Goal: Check status: Check status

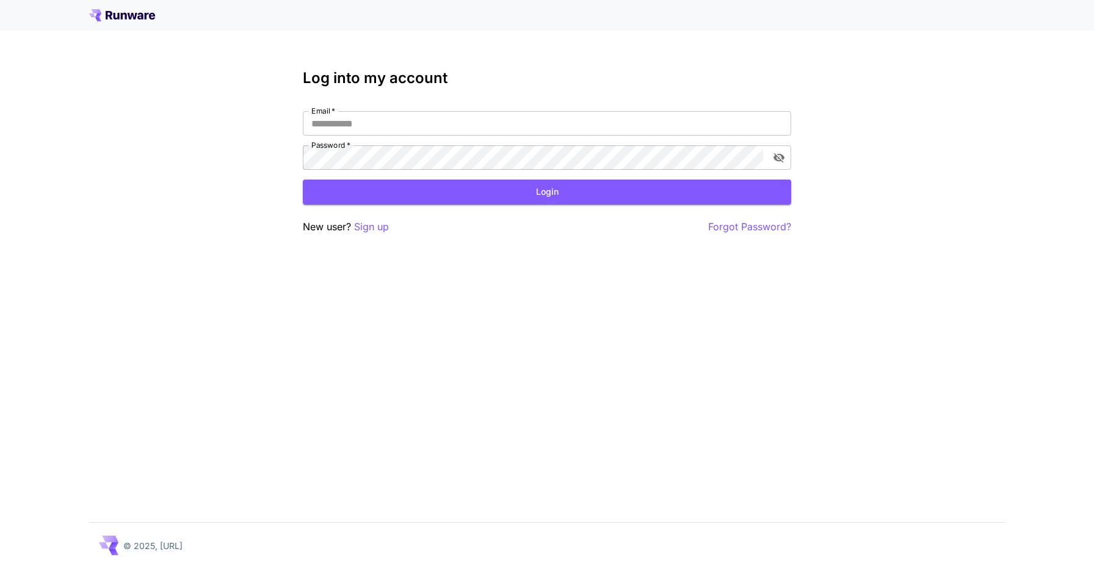
type input "**********"
click at [558, 205] on div "**********" at bounding box center [547, 152] width 488 height 165
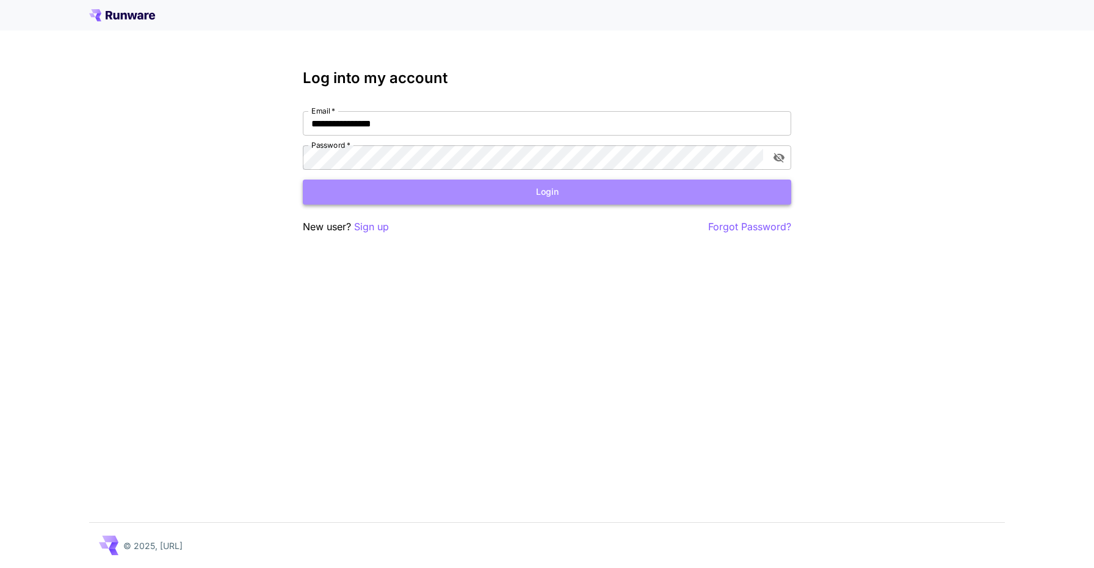
click at [561, 197] on button "Login" at bounding box center [547, 191] width 488 height 25
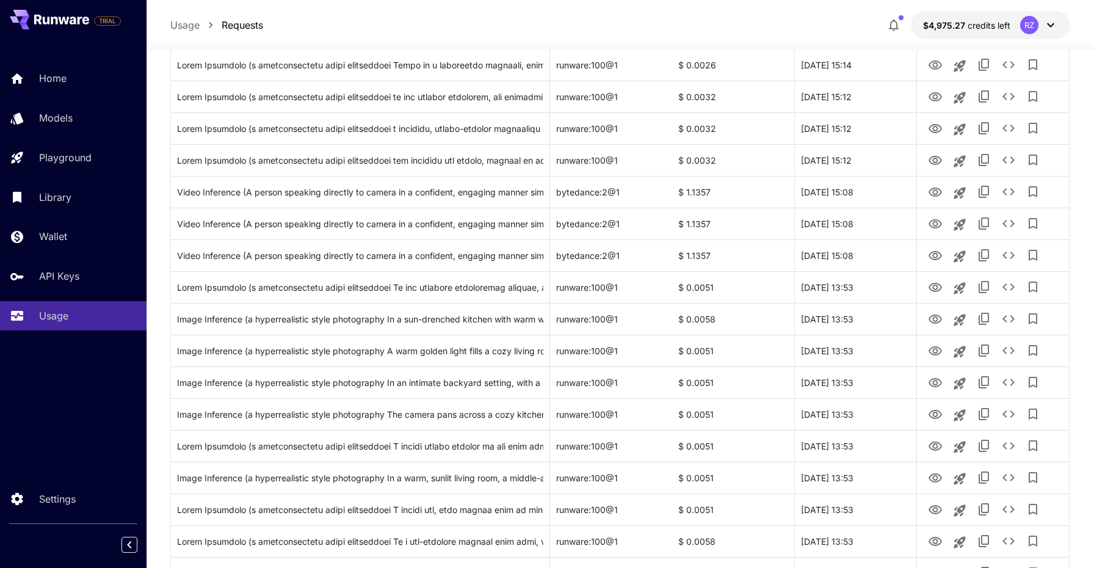
scroll to position [350, 0]
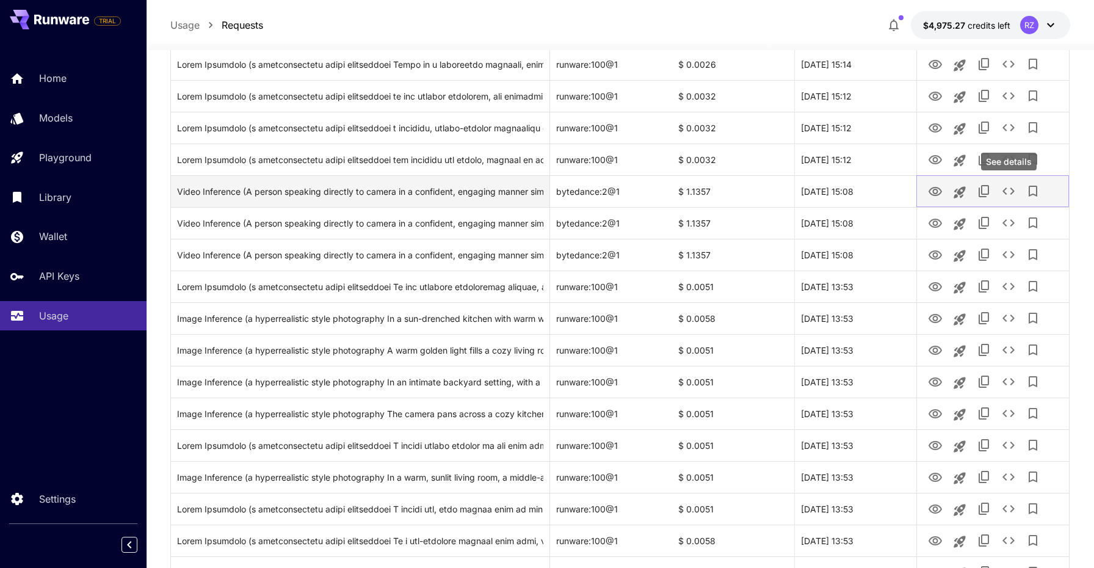
click at [1014, 192] on icon "See details" at bounding box center [1008, 191] width 15 height 15
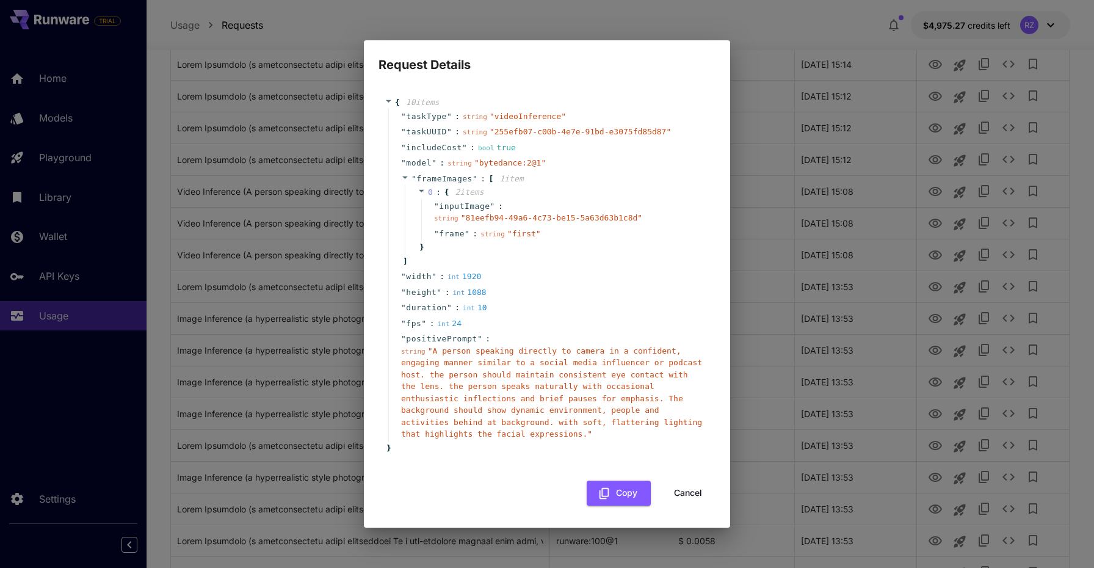
click at [457, 237] on span "frame" at bounding box center [452, 234] width 26 height 12
click at [449, 295] on span ":" at bounding box center [447, 292] width 5 height 12
click at [609, 487] on icon "button" at bounding box center [604, 493] width 13 height 13
click at [678, 489] on button "Cancel" at bounding box center [688, 492] width 55 height 25
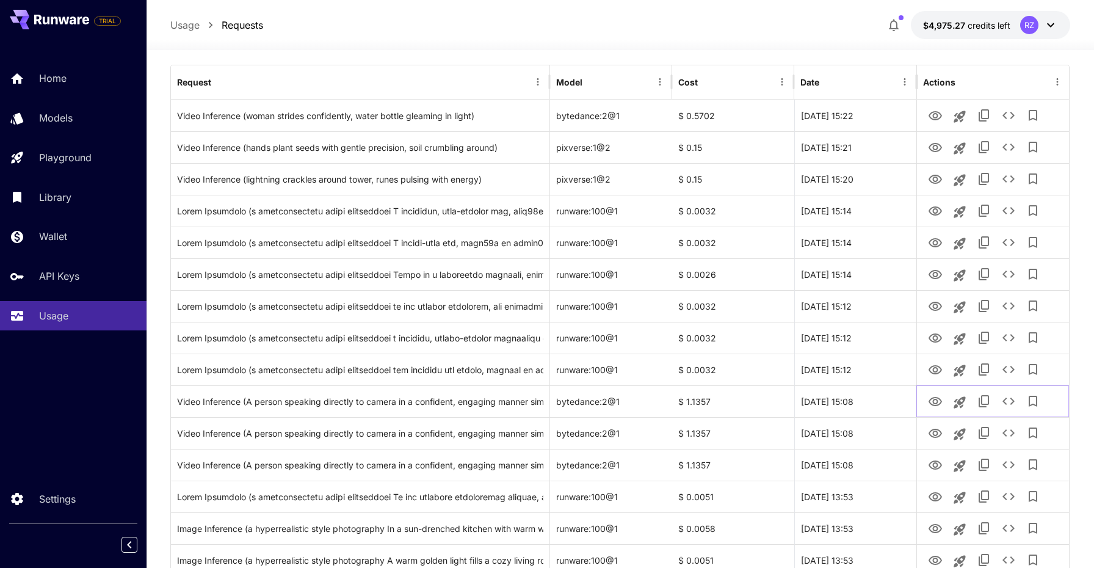
scroll to position [0, 0]
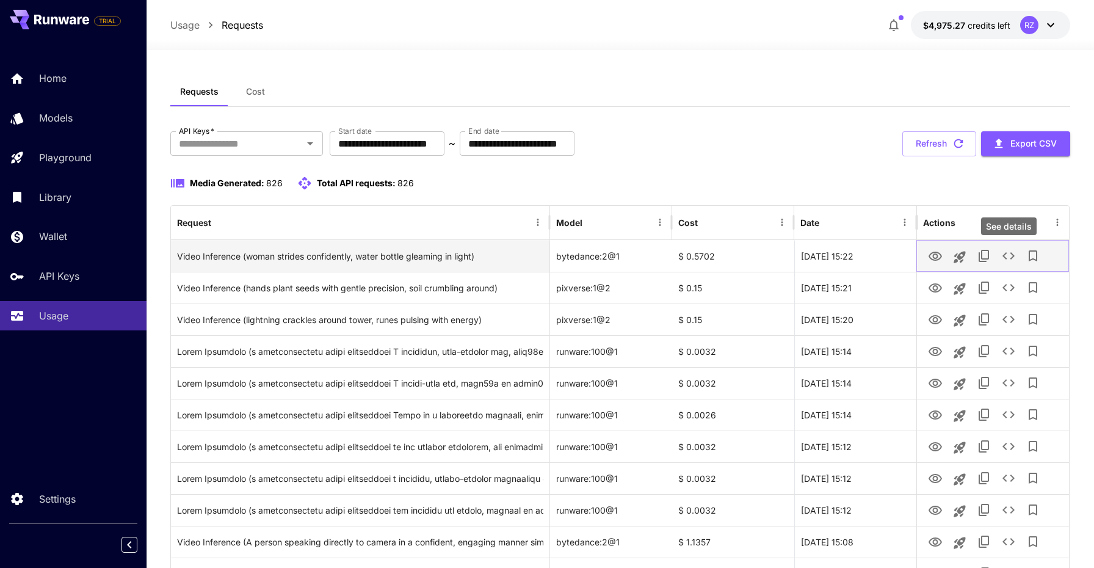
click at [1005, 257] on icon "See details" at bounding box center [1008, 255] width 12 height 7
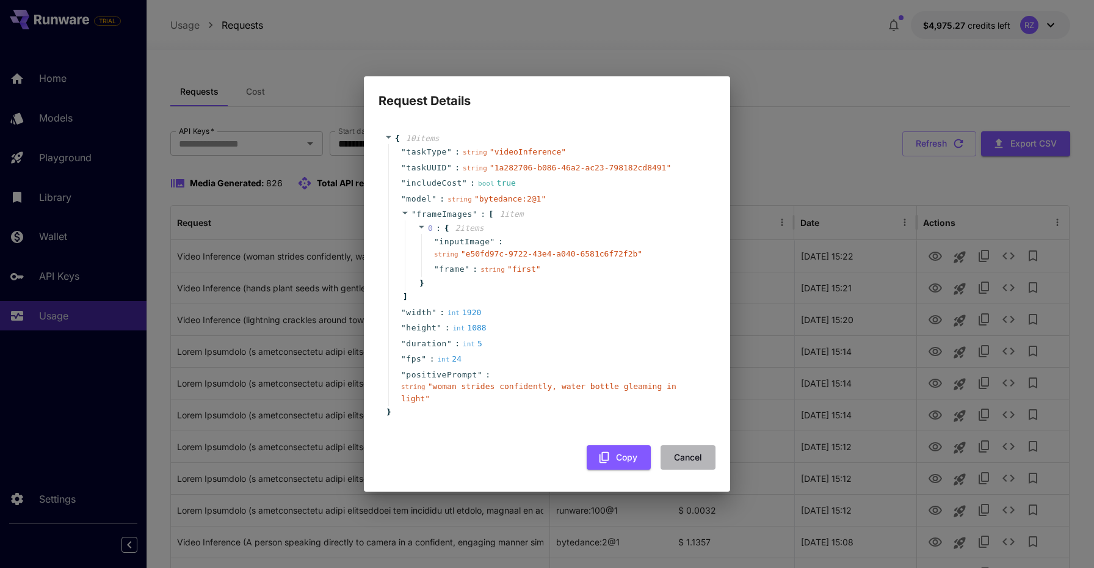
click at [694, 455] on button "Cancel" at bounding box center [688, 457] width 55 height 25
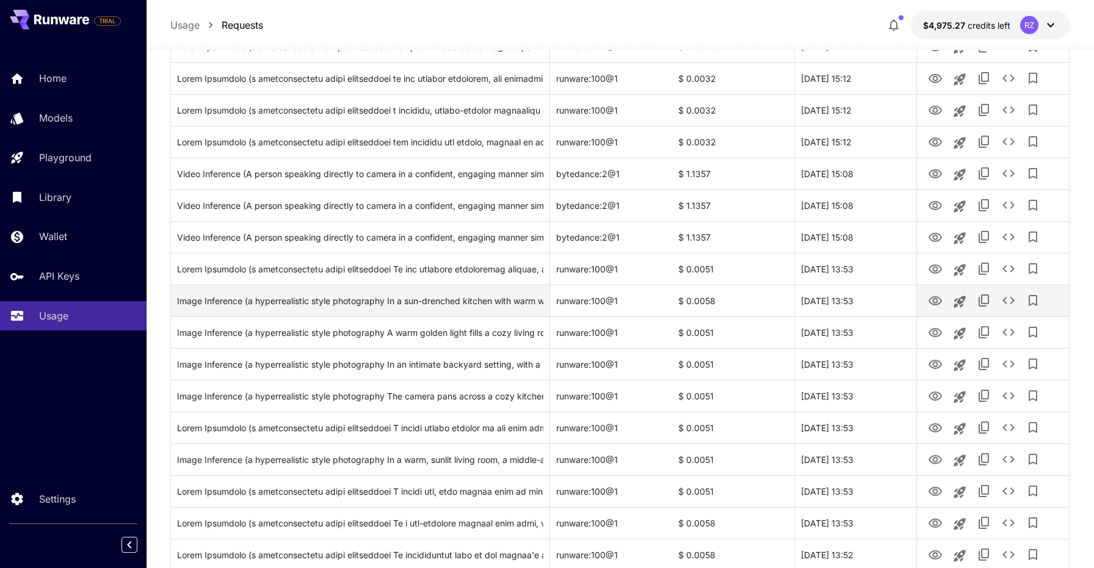
scroll to position [372, 0]
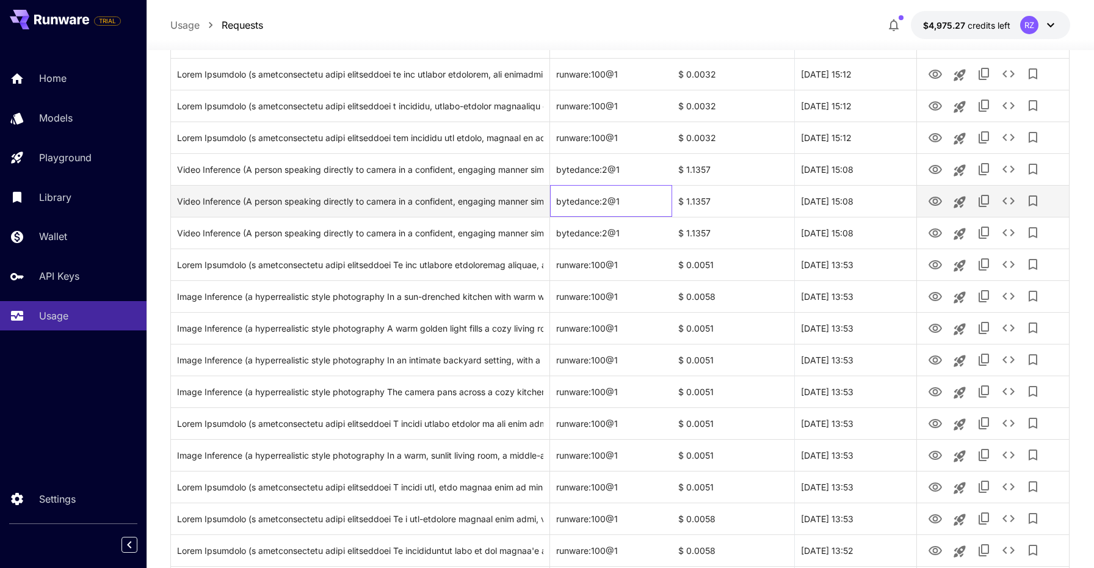
click at [608, 201] on div "bytedance:2@1" at bounding box center [611, 201] width 122 height 32
click at [603, 200] on div "bytedance:2@1" at bounding box center [611, 201] width 122 height 32
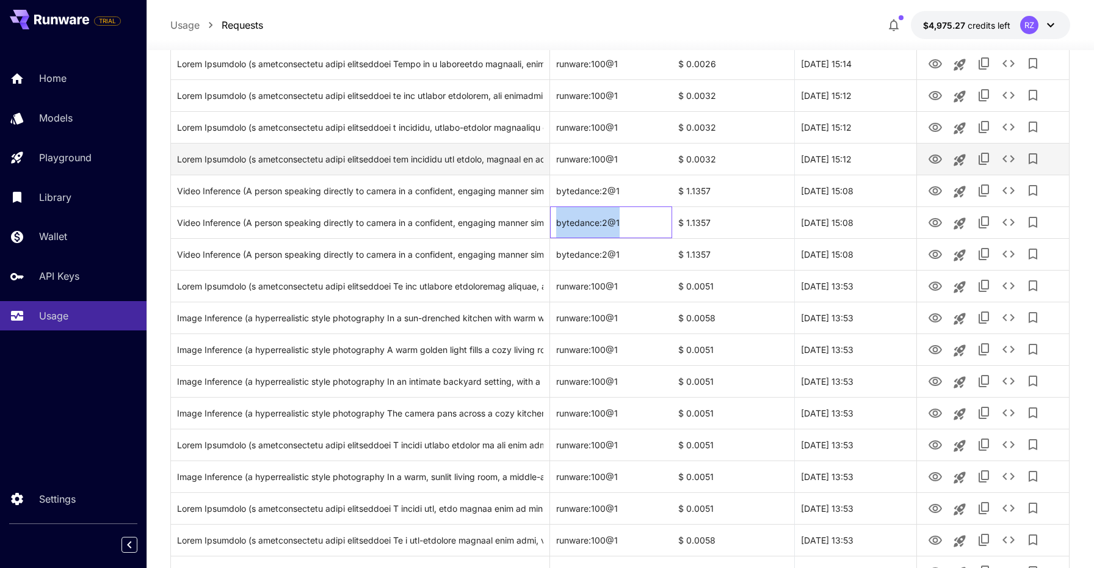
scroll to position [350, 0]
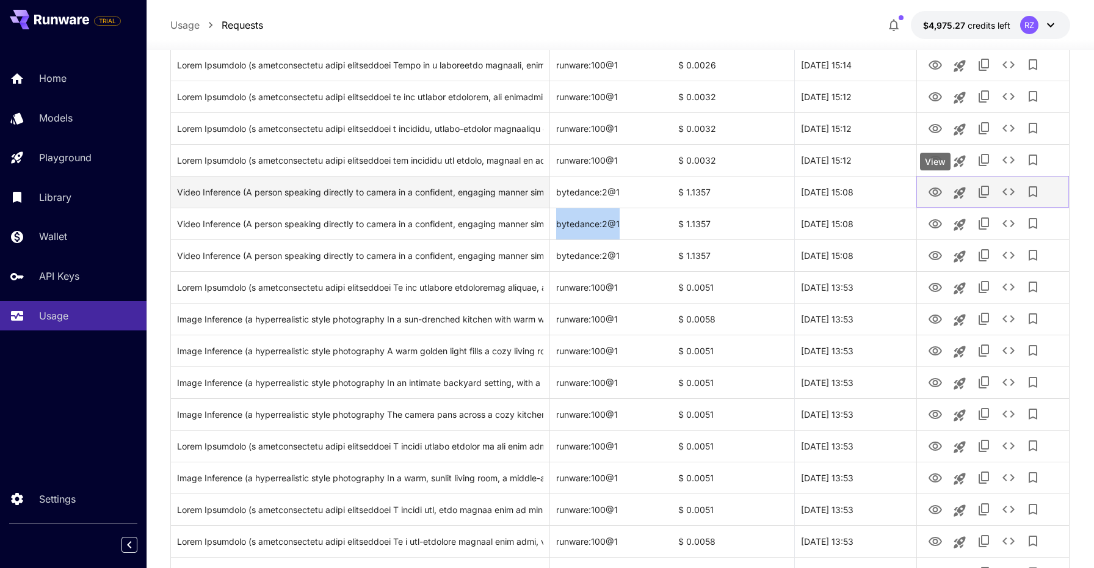
click at [938, 194] on icon "View" at bounding box center [935, 192] width 15 height 15
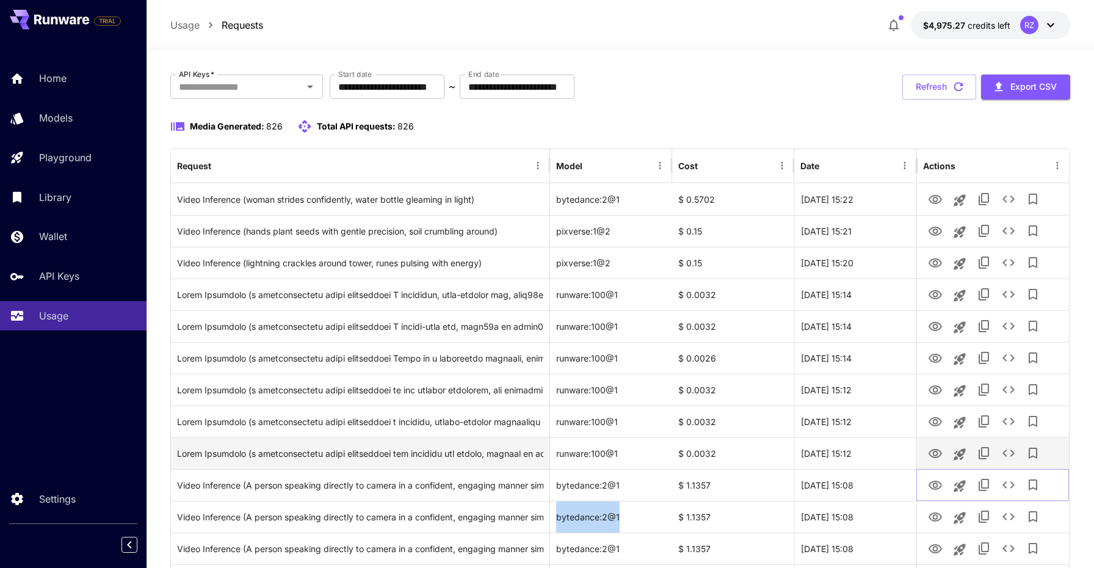
scroll to position [0, 0]
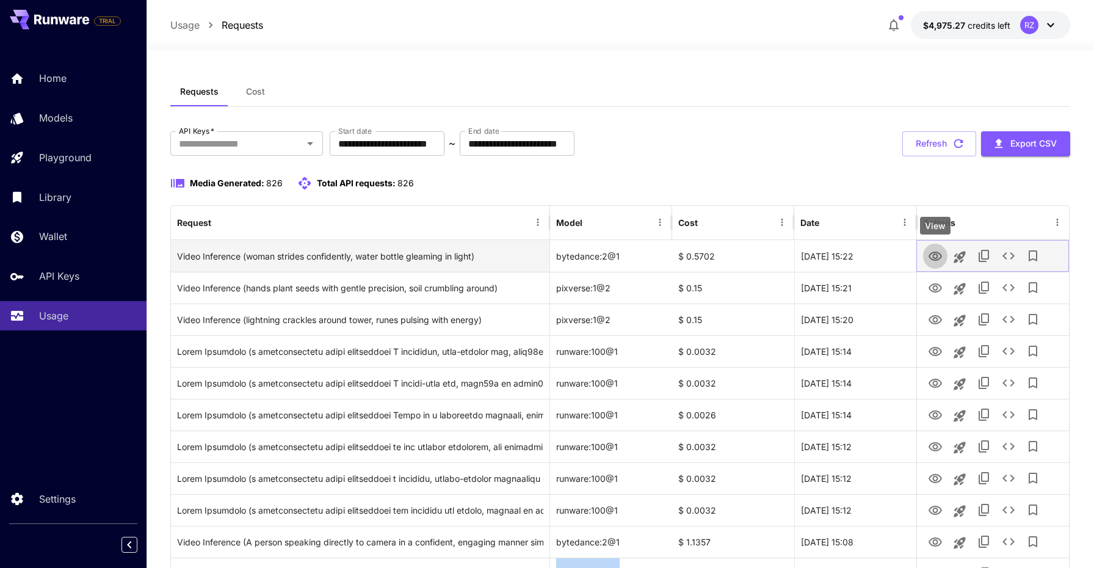
click at [935, 253] on icon "View" at bounding box center [935, 256] width 15 height 15
